Goal: Information Seeking & Learning: Learn about a topic

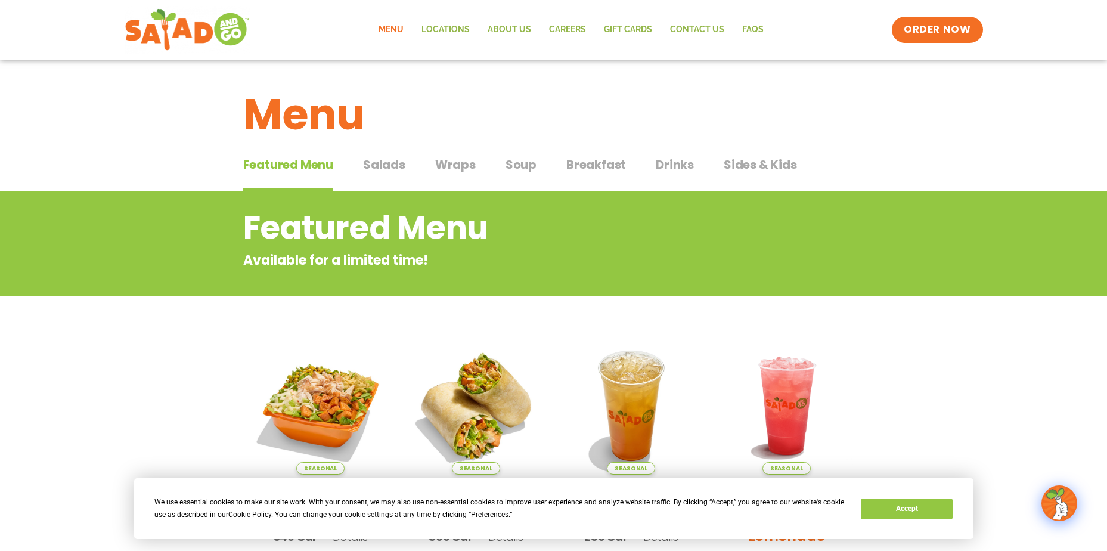
click at [386, 167] on span "Salads" at bounding box center [384, 165] width 42 height 18
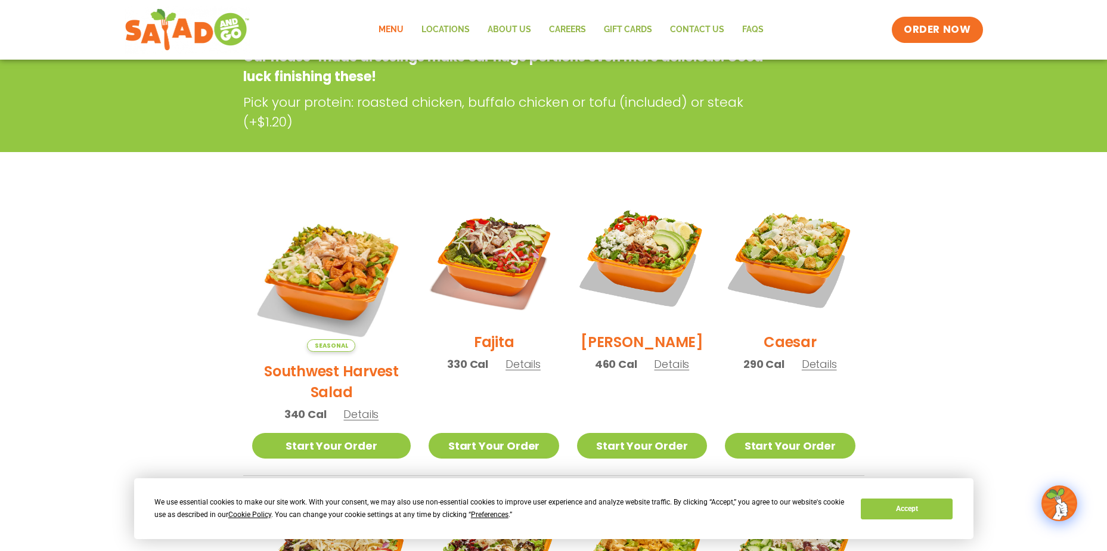
scroll to position [238, 0]
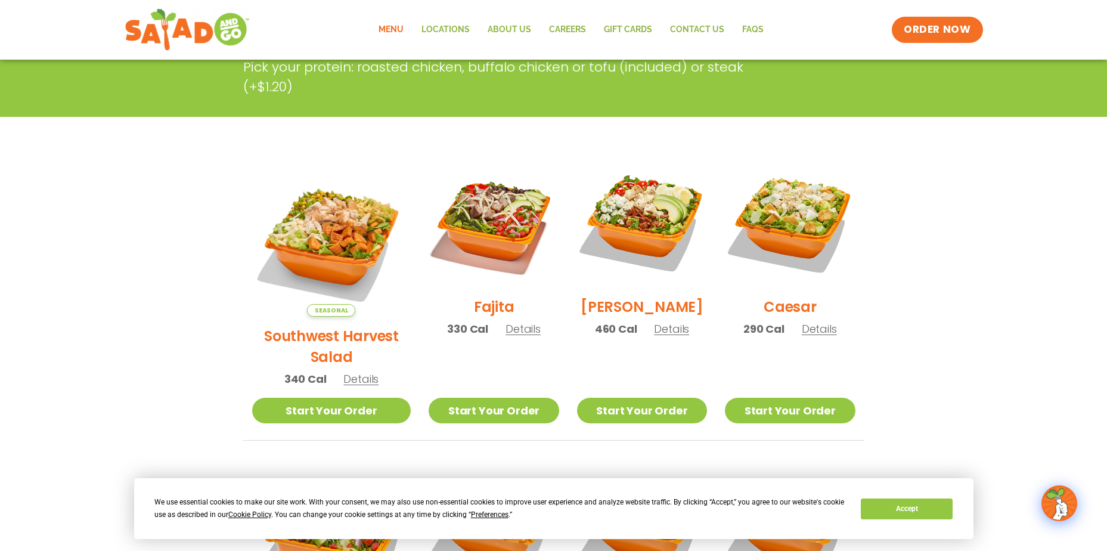
click at [509, 336] on span "Details" at bounding box center [523, 328] width 35 height 15
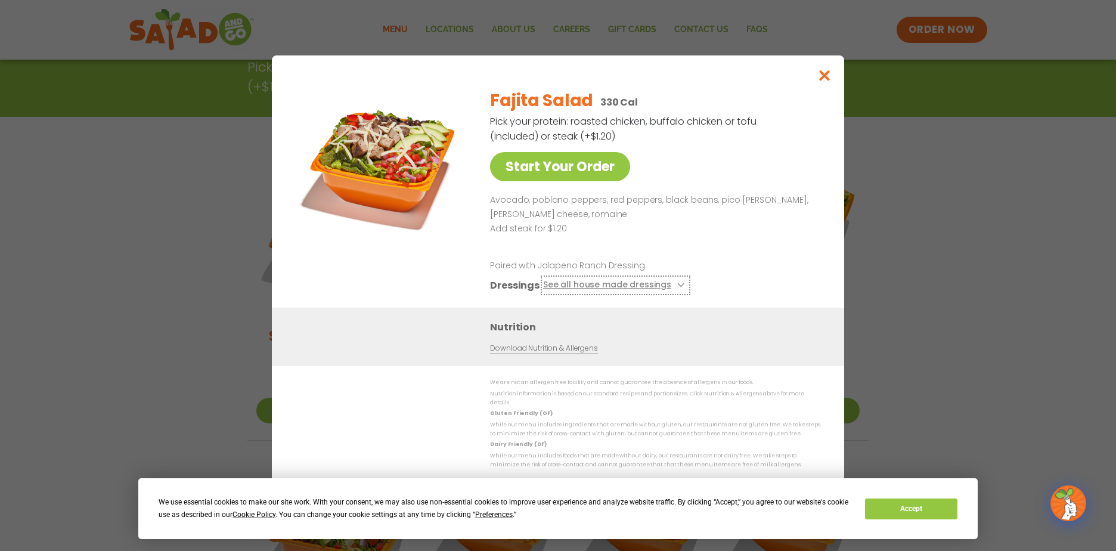
click at [677, 287] on icon at bounding box center [679, 285] width 5 height 5
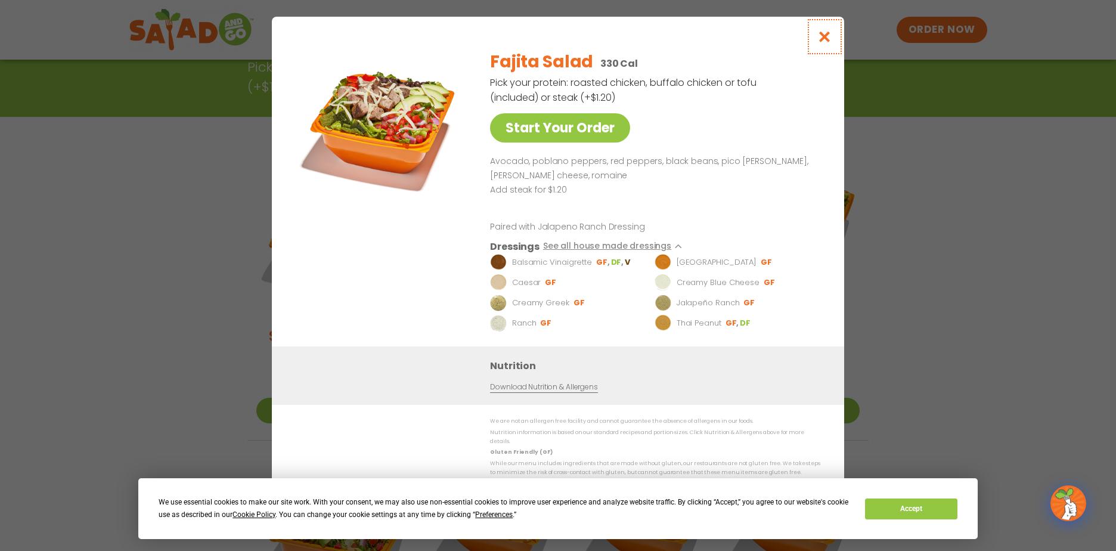
click at [820, 43] on icon "Close modal" at bounding box center [824, 36] width 15 height 13
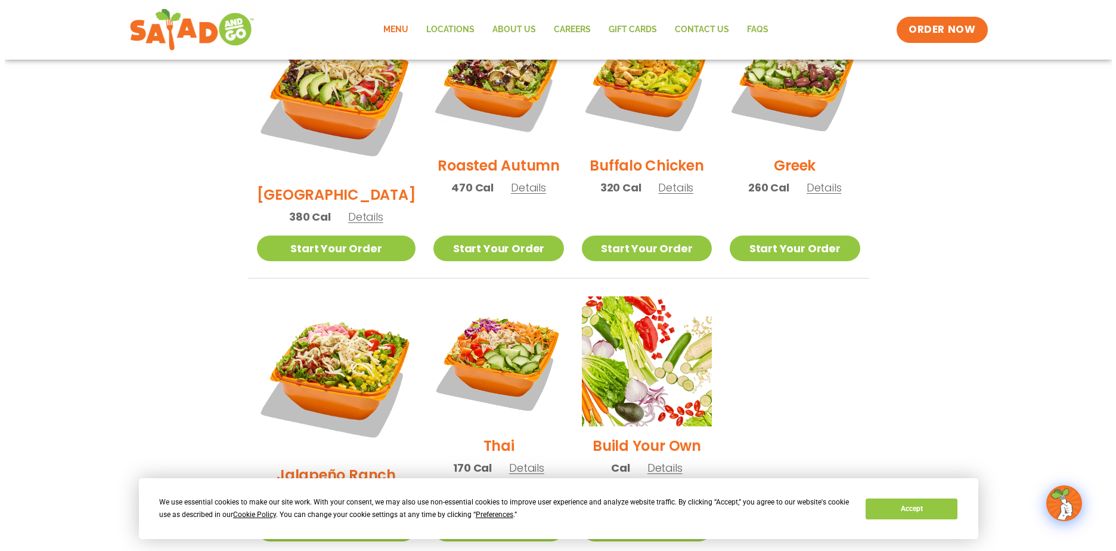
scroll to position [775, 0]
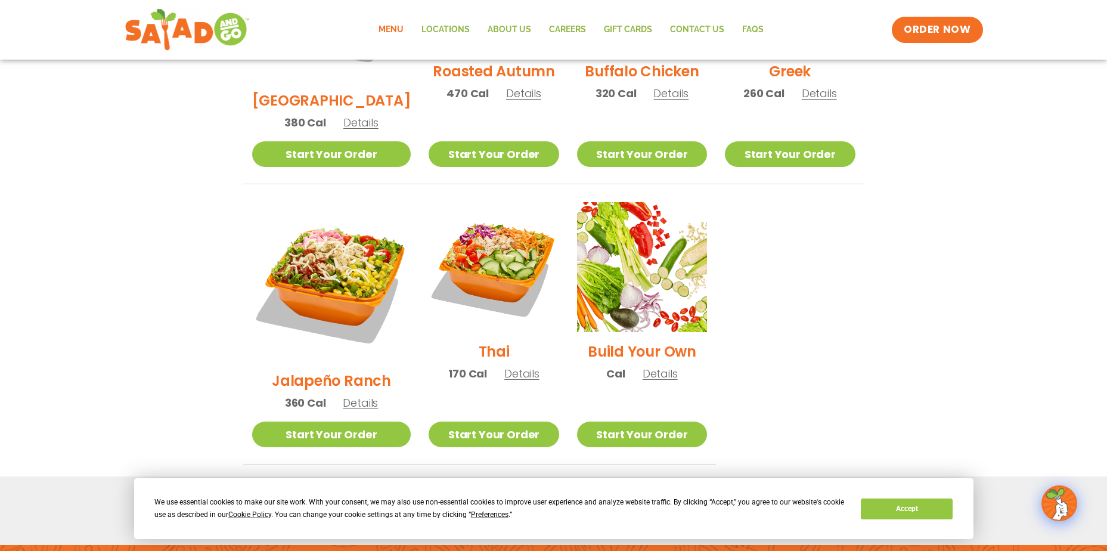
click at [345, 395] on span "Details" at bounding box center [360, 402] width 35 height 15
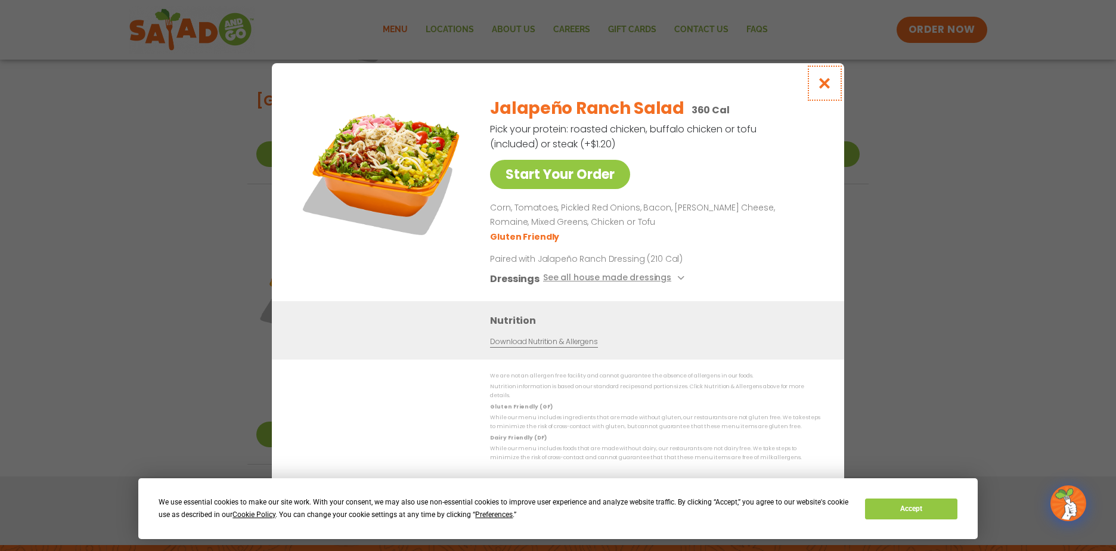
click at [826, 89] on icon "Close modal" at bounding box center [824, 83] width 15 height 13
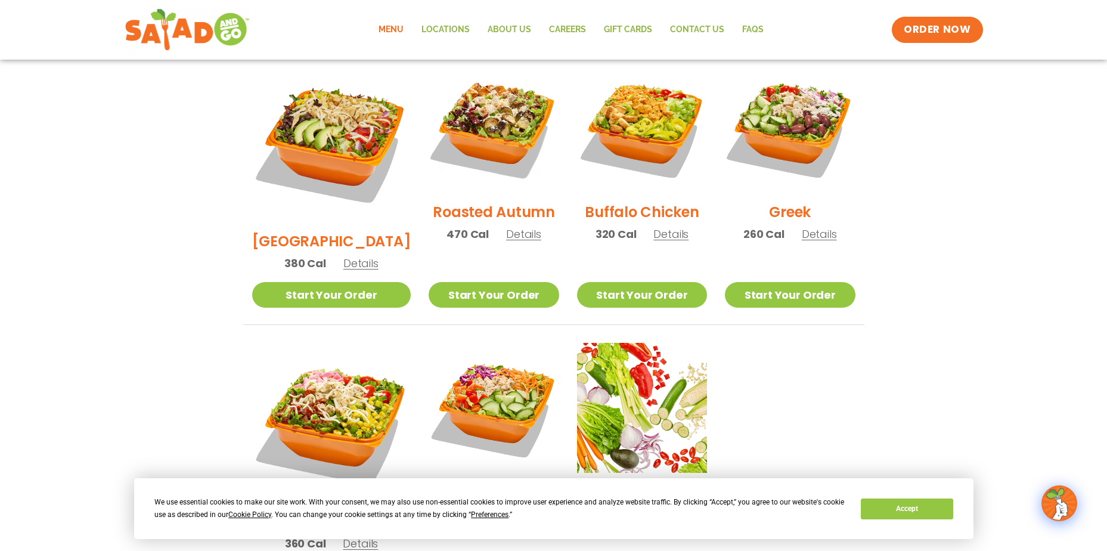
scroll to position [624, 0]
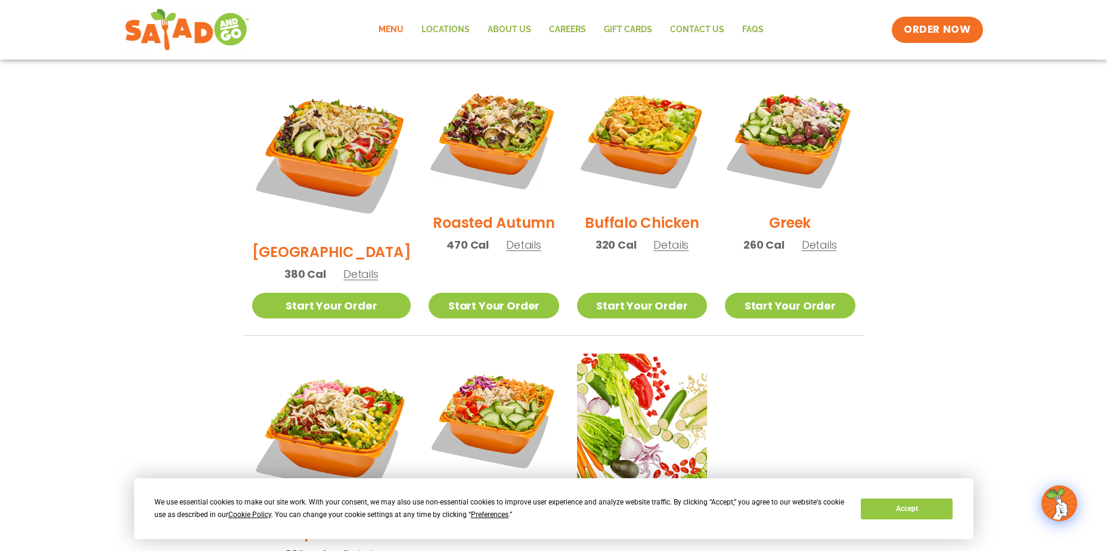
click at [511, 237] on span "Details" at bounding box center [523, 244] width 35 height 15
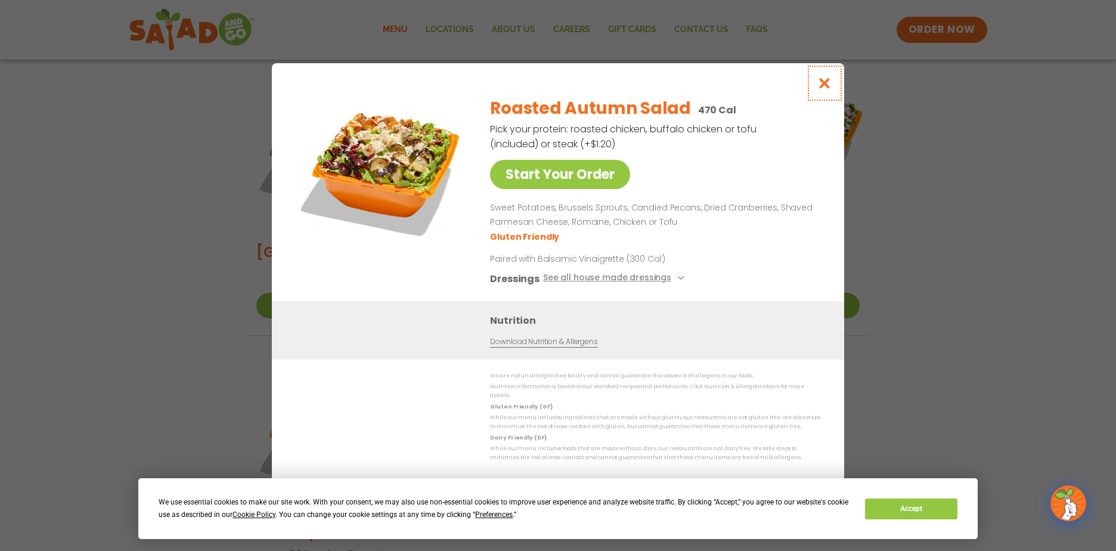
drag, startPoint x: 832, startPoint y: 85, endPoint x: 825, endPoint y: 85, distance: 6.6
click at [832, 85] on icon "Close modal" at bounding box center [824, 83] width 15 height 13
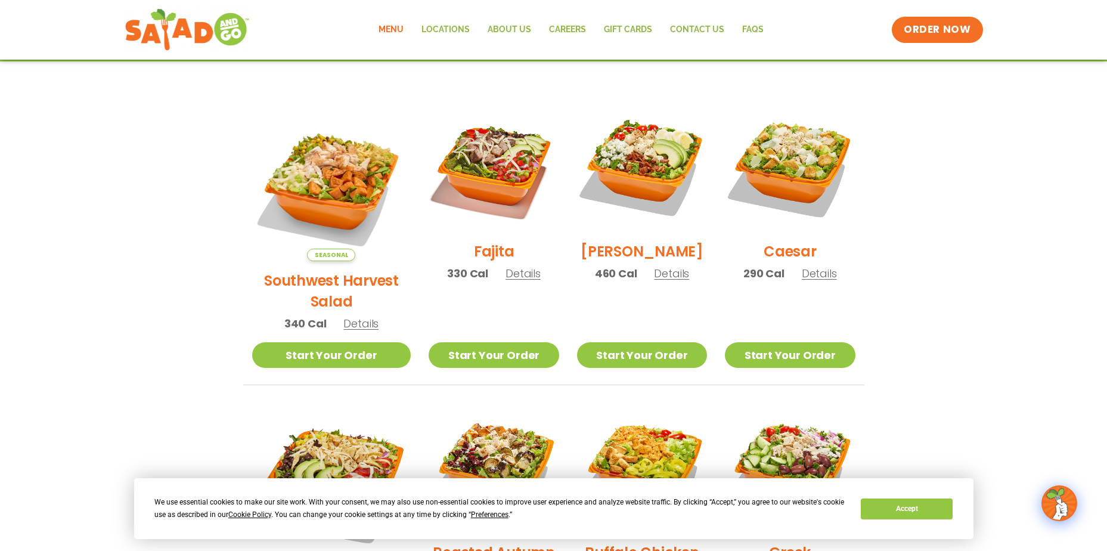
scroll to position [266, 0]
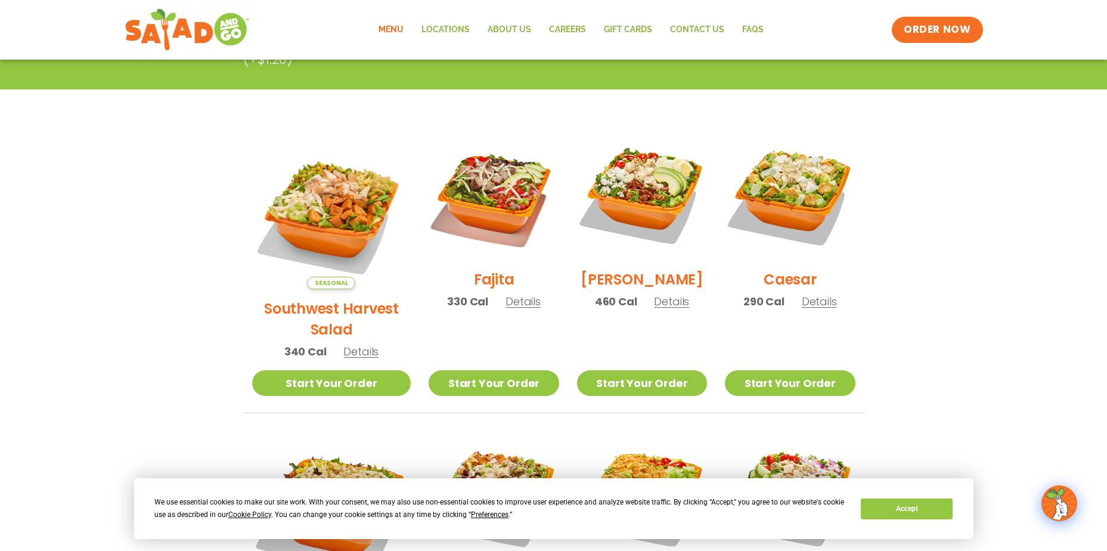
click at [664, 309] on span "Details" at bounding box center [671, 301] width 35 height 15
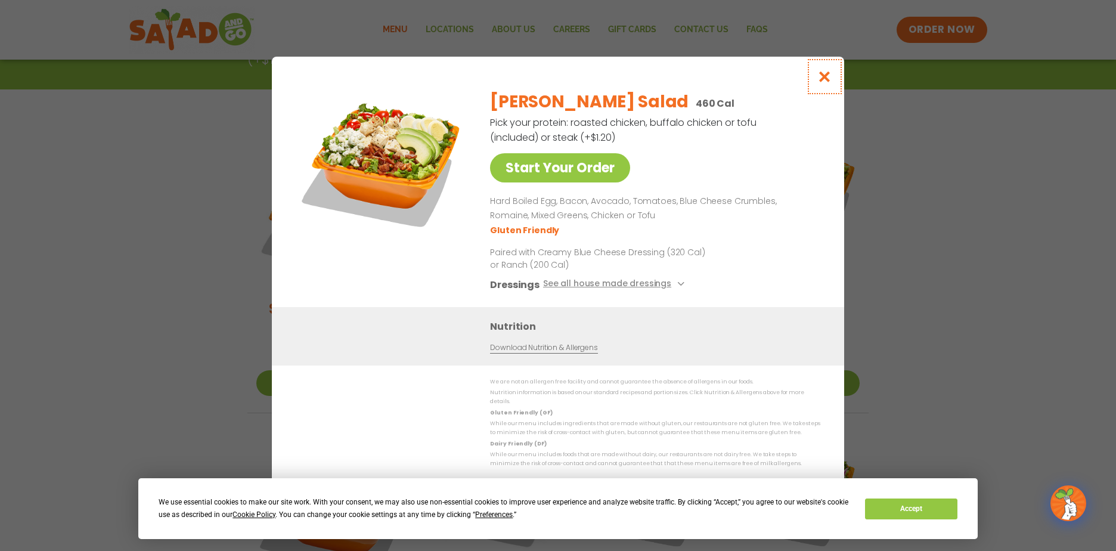
click at [827, 82] on icon "Close modal" at bounding box center [824, 76] width 15 height 13
